Goal: Task Accomplishment & Management: Complete application form

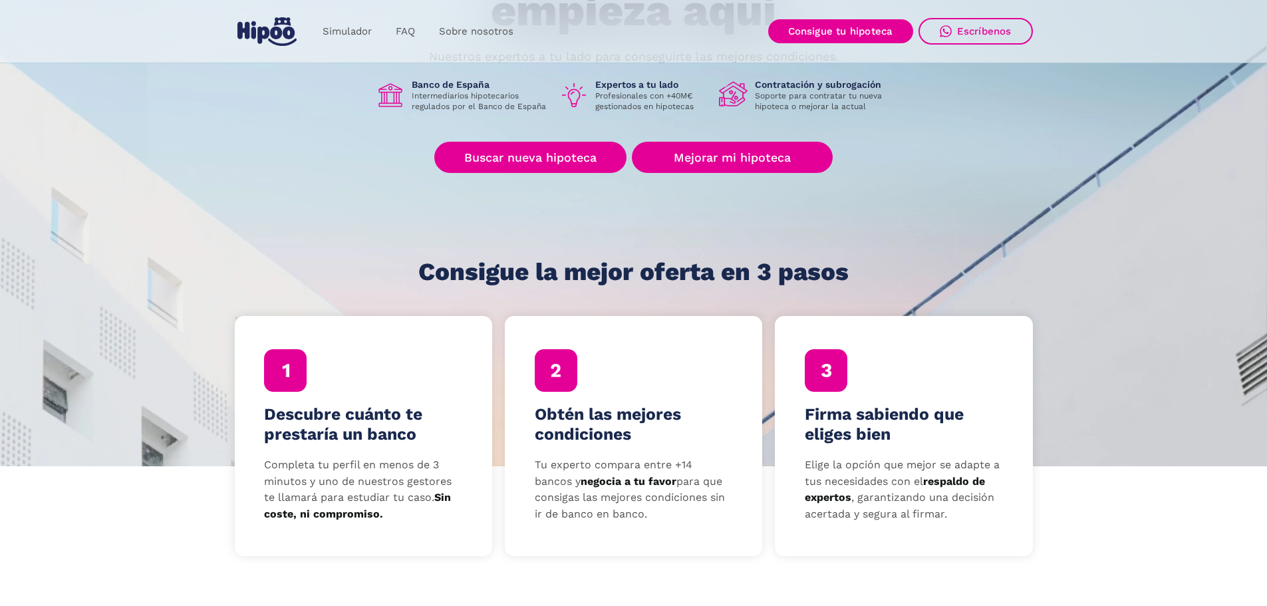
scroll to position [200, 0]
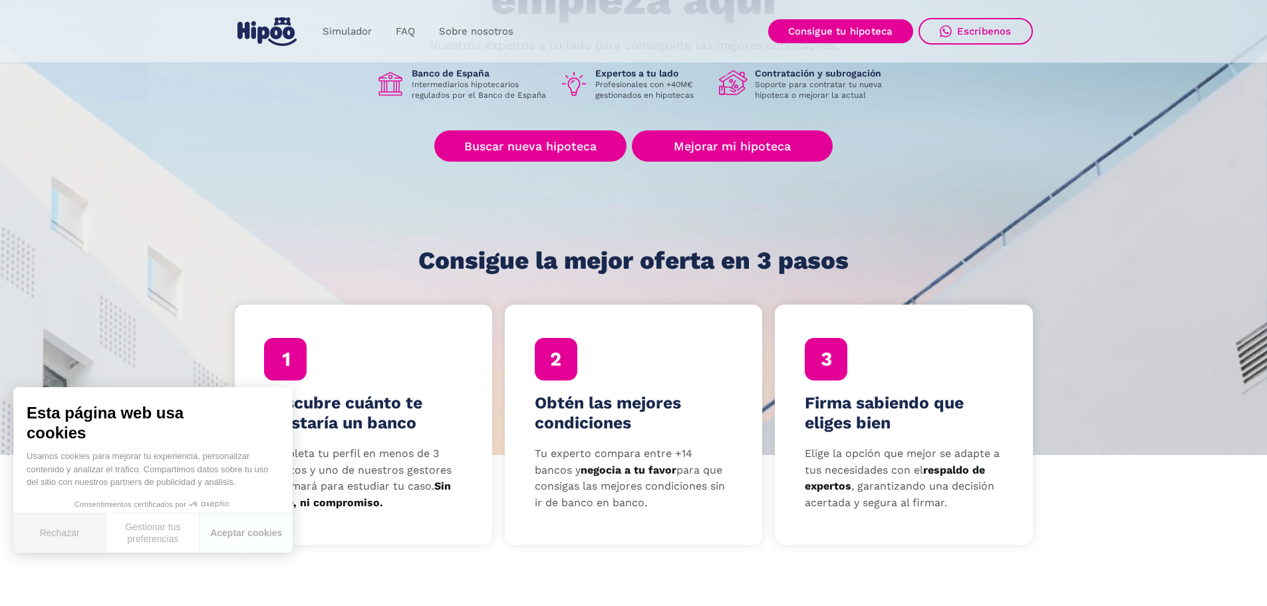
click at [71, 530] on button "Rechazar" at bounding box center [59, 532] width 93 height 39
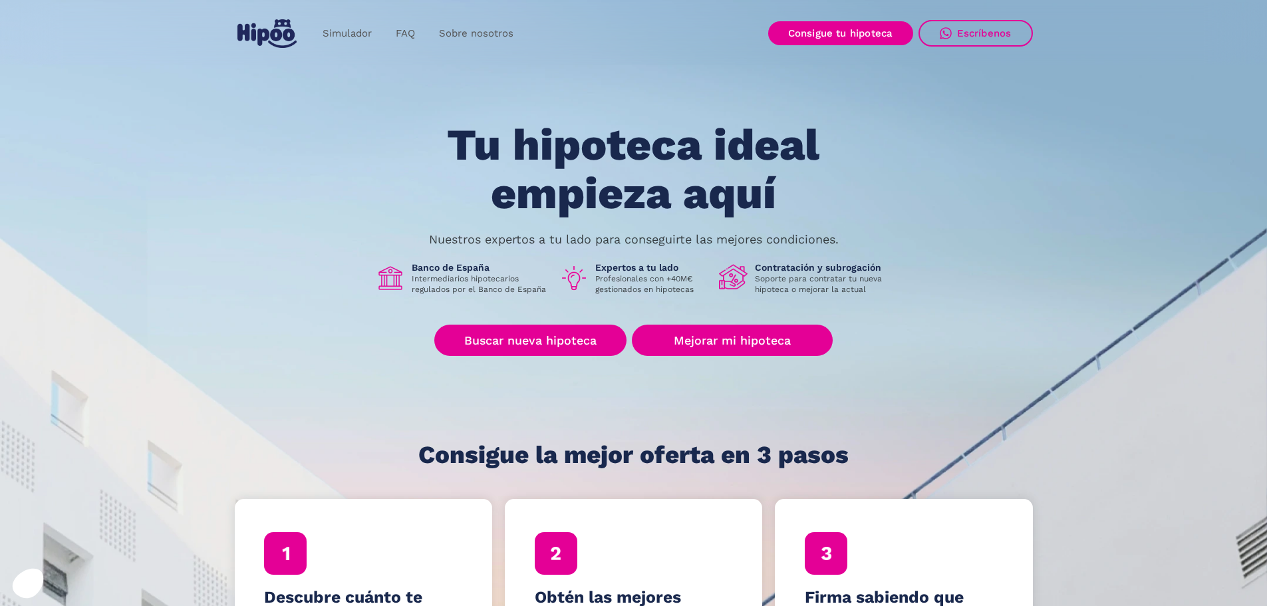
scroll to position [0, 0]
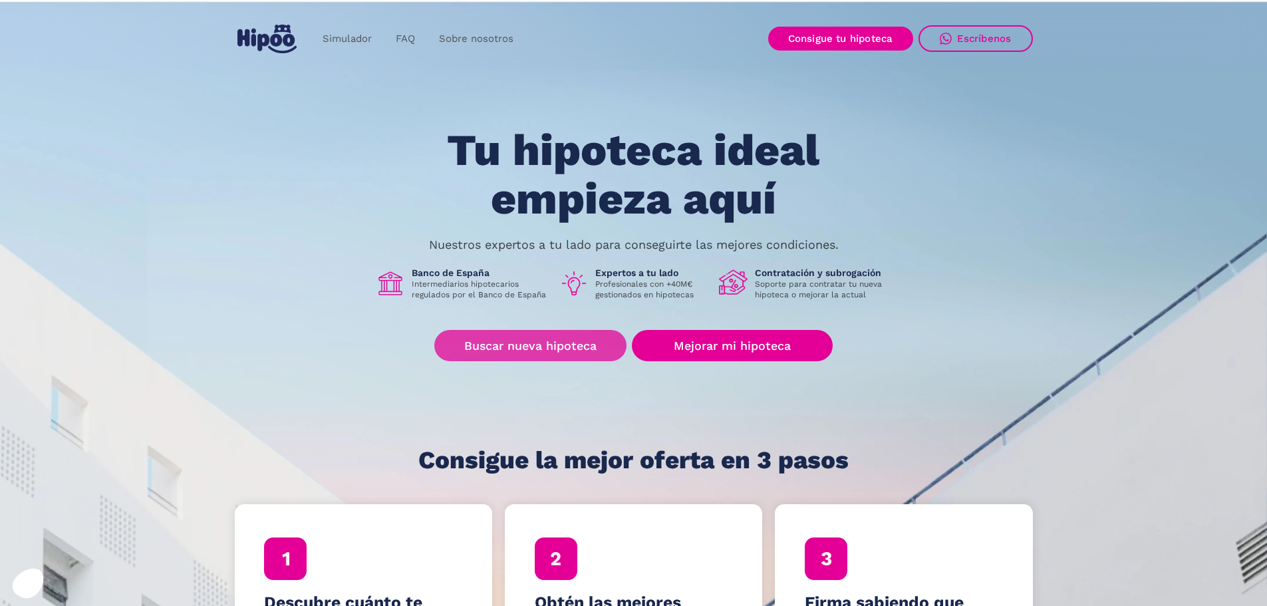
click at [503, 345] on link "Buscar nueva hipoteca" at bounding box center [530, 345] width 192 height 31
click at [516, 346] on link "Buscar nueva hipoteca" at bounding box center [530, 345] width 192 height 31
